Goal: Transaction & Acquisition: Purchase product/service

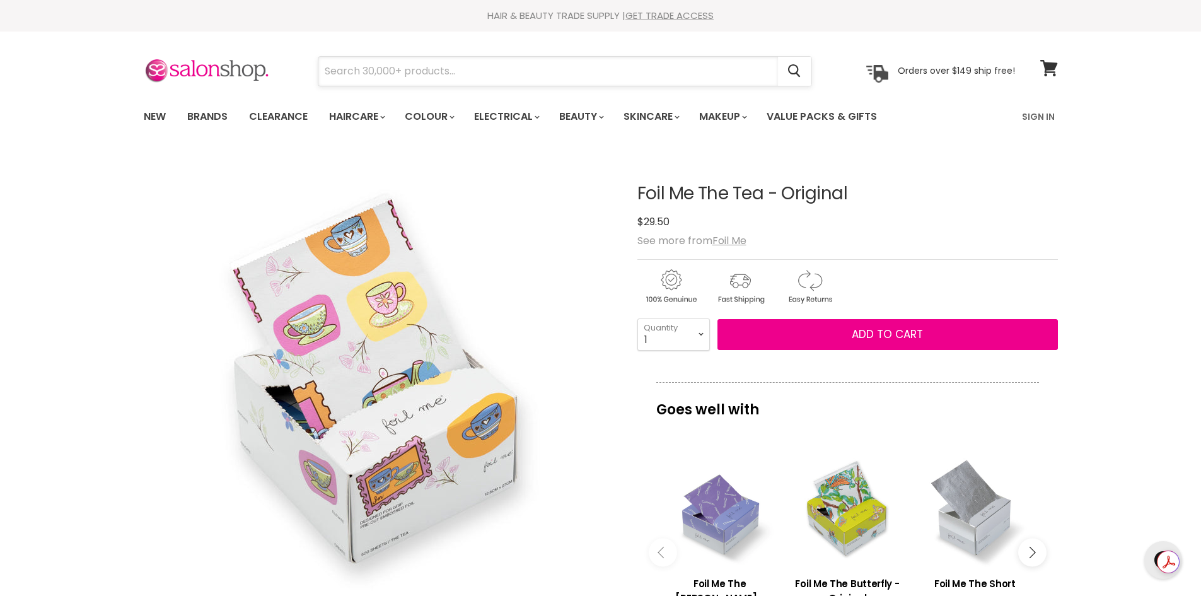
click at [428, 77] on input "Search" at bounding box center [547, 71] width 459 height 29
drag, startPoint x: 428, startPoint y: 78, endPoint x: 375, endPoint y: 79, distance: 53.0
click at [376, 80] on input "Search" at bounding box center [547, 71] width 459 height 29
click at [333, 71] on input "juice smooth bonus size" at bounding box center [547, 71] width 459 height 29
type input "juuice smooth bonus size"
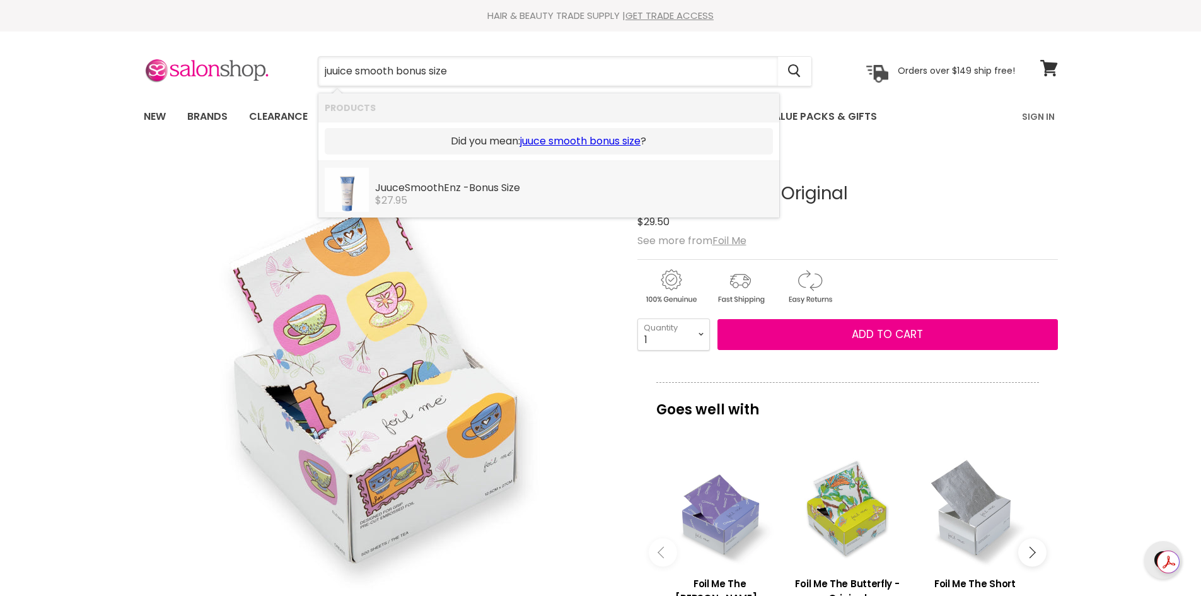
click at [485, 191] on b "Bonus" at bounding box center [484, 187] width 30 height 14
